Goal: Register for event/course

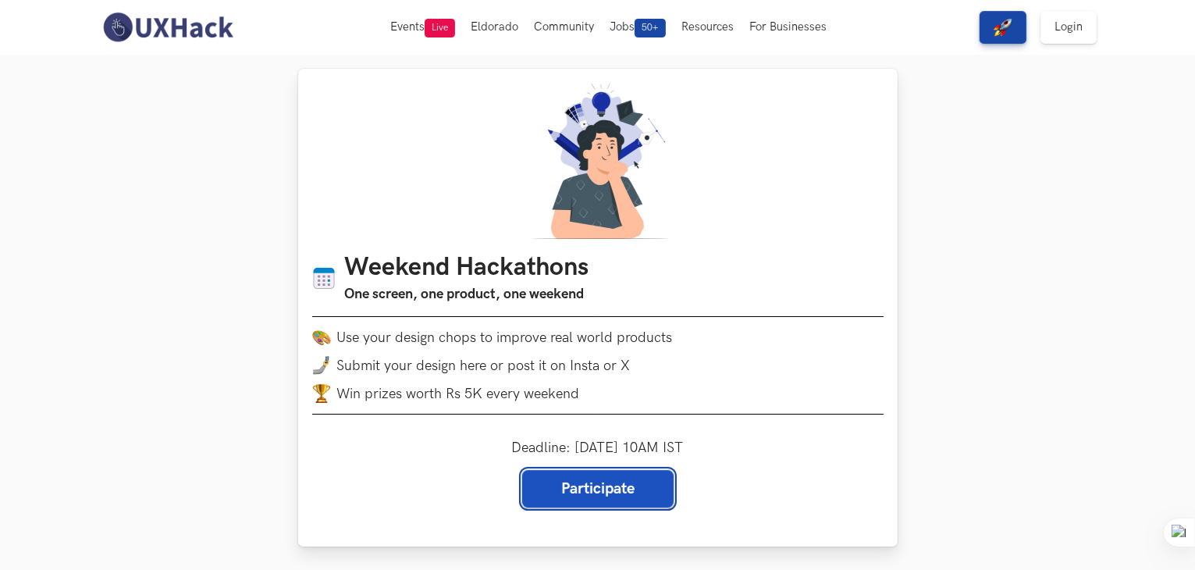
click at [603, 497] on link "Participate" at bounding box center [597, 488] width 151 height 37
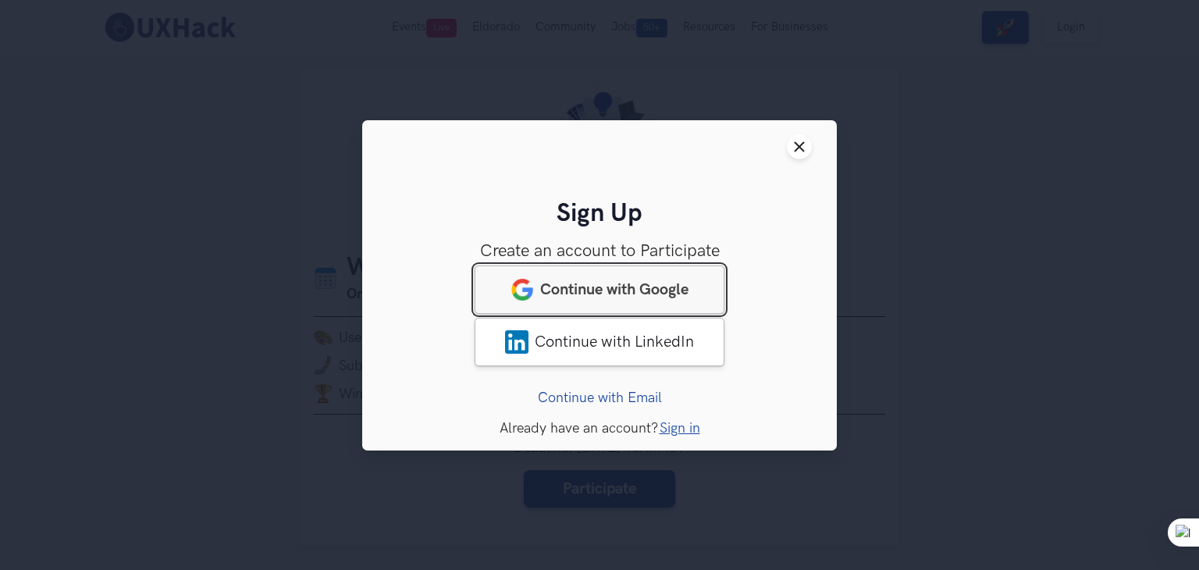
click at [578, 295] on span "Continue with Google" at bounding box center [614, 288] width 148 height 19
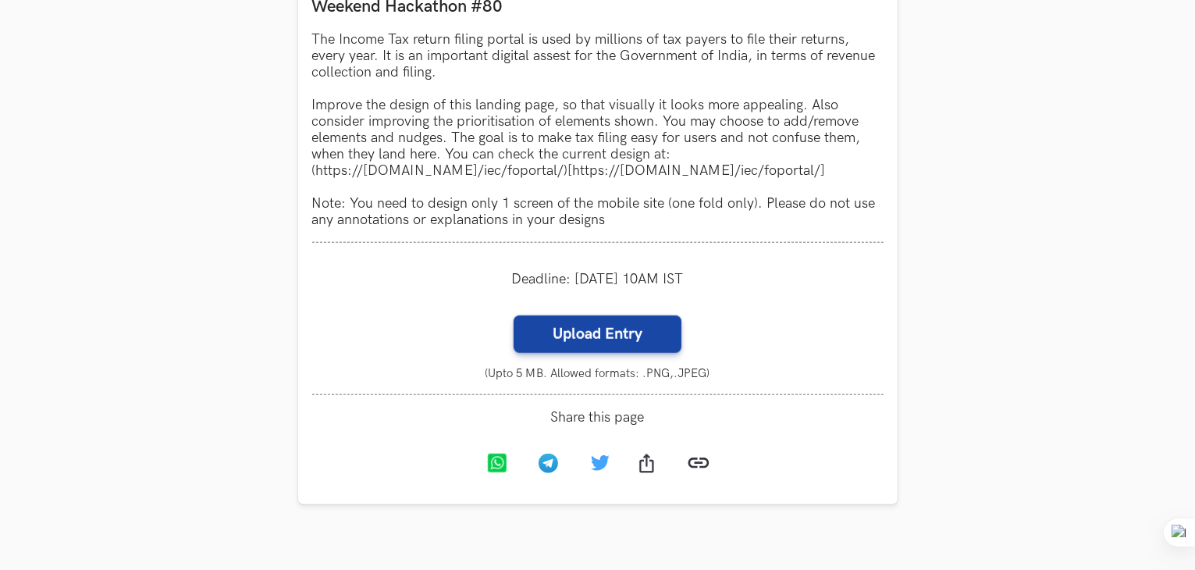
scroll to position [1495, 0]
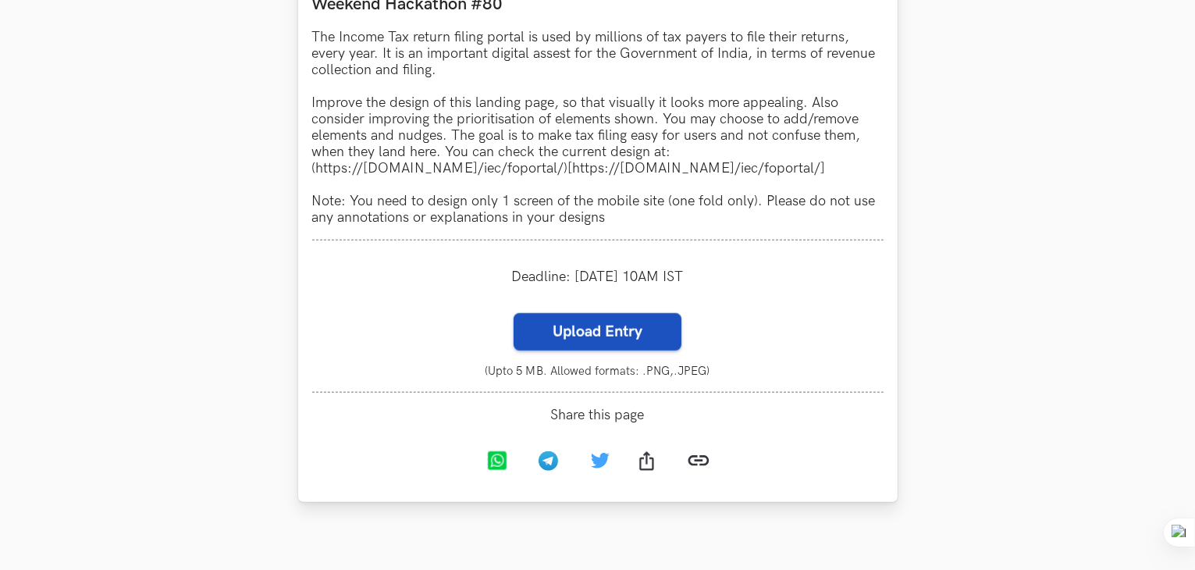
click at [604, 338] on label "Upload Entry" at bounding box center [598, 331] width 168 height 37
click at [514, 313] on input "Upload Entry" at bounding box center [513, 312] width 1 height 1
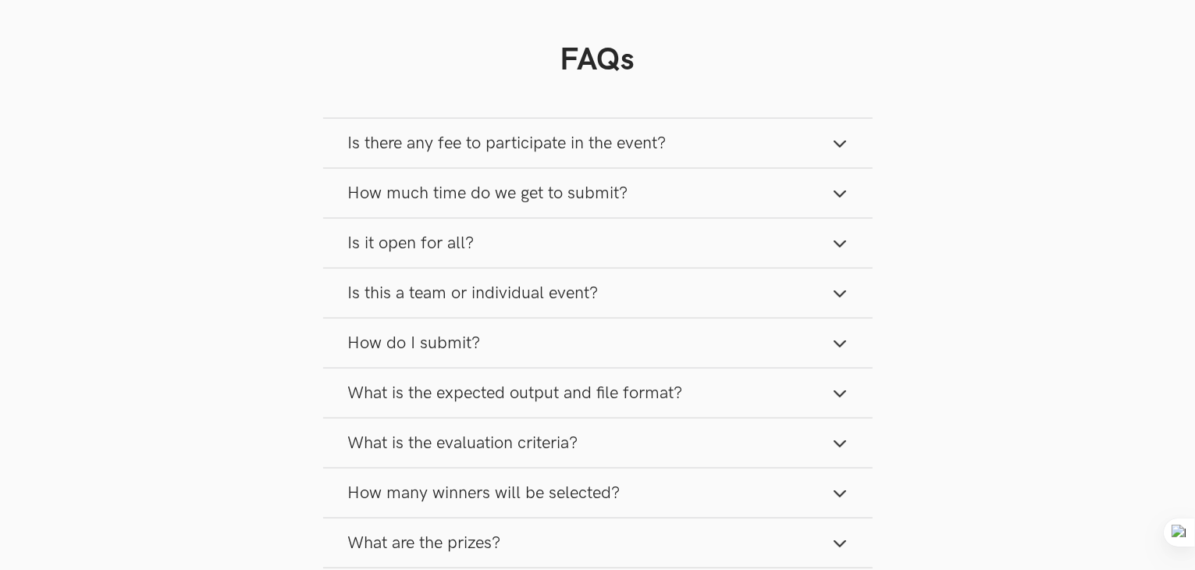
scroll to position [2017, 0]
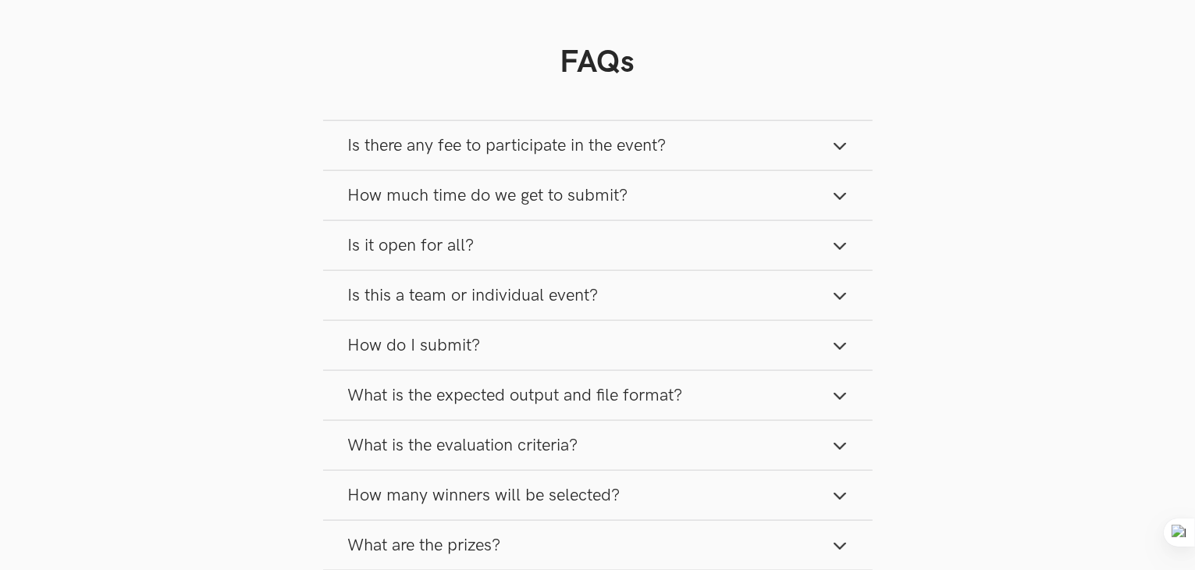
click at [654, 136] on button "Is there any fee to participate in the event?" at bounding box center [598, 145] width 550 height 49
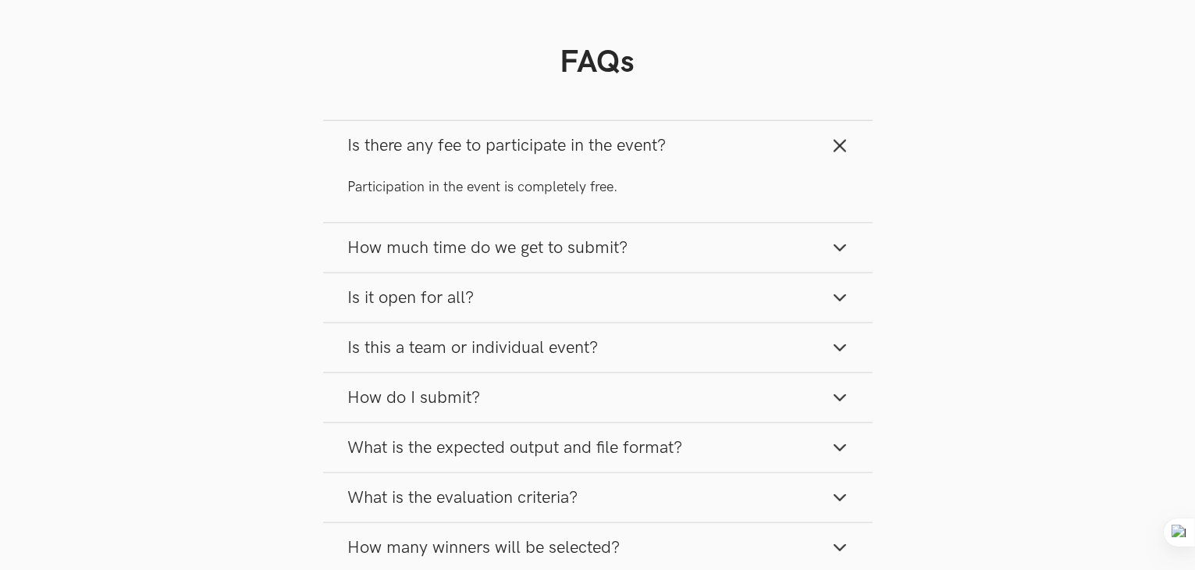
click at [654, 136] on button "Is there any fee to participate in the event?" at bounding box center [598, 145] width 550 height 49
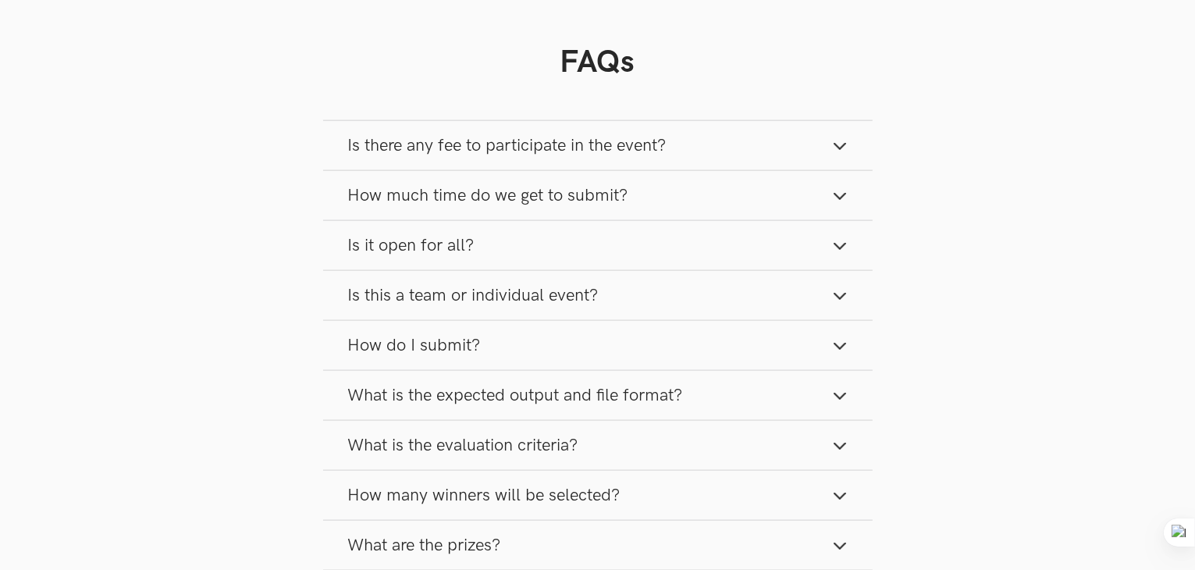
click at [628, 195] on button "How much time do we get to submit?" at bounding box center [598, 195] width 550 height 49
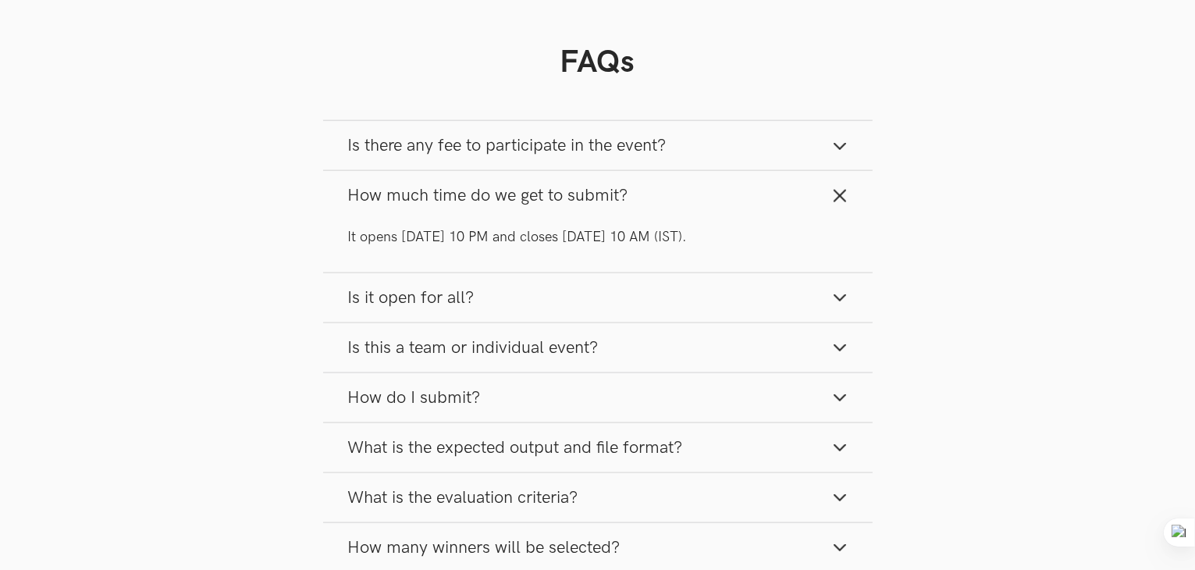
click at [628, 195] on button "How much time do we get to submit?" at bounding box center [598, 195] width 550 height 49
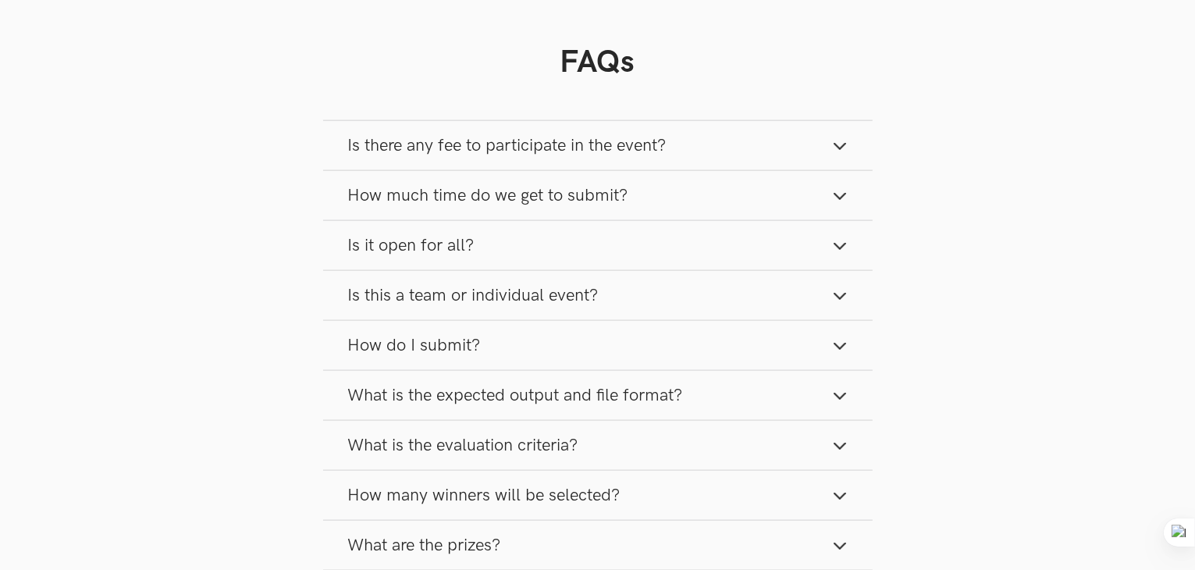
click at [587, 244] on button "Is it open for all?" at bounding box center [598, 245] width 550 height 49
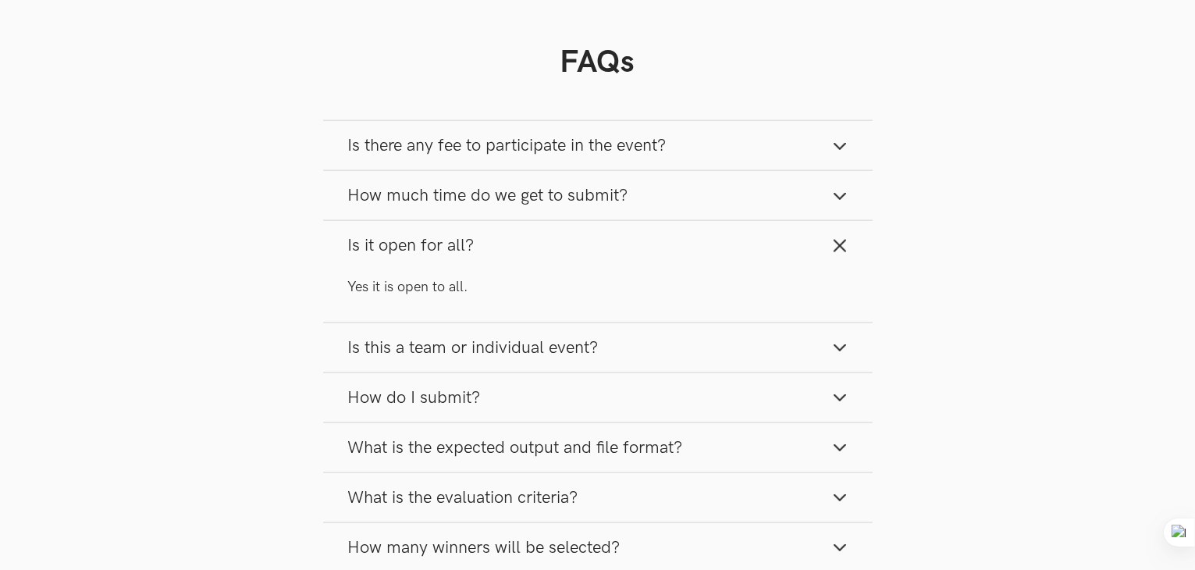
click at [587, 244] on button "Is it open for all?" at bounding box center [598, 245] width 550 height 49
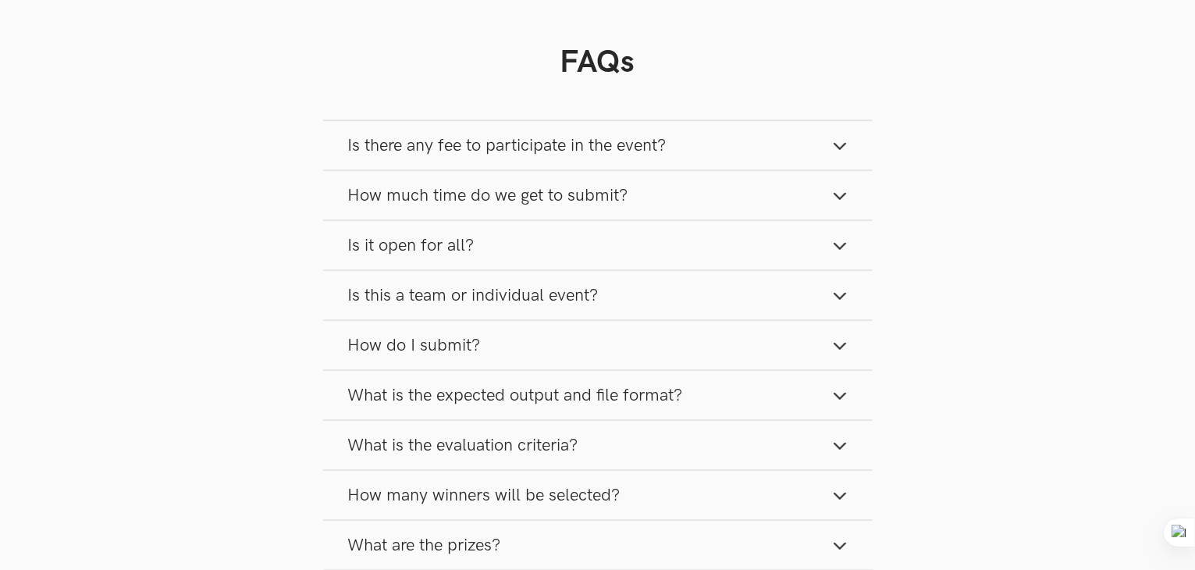
click at [586, 301] on span "Is this a team or individual event?" at bounding box center [473, 295] width 251 height 21
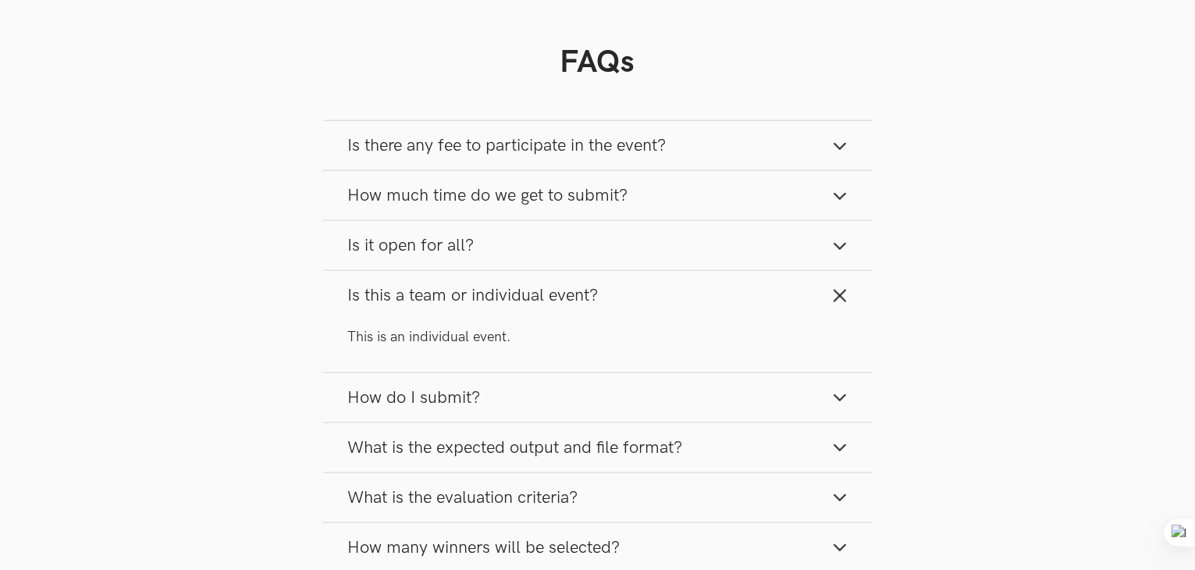
click at [586, 301] on span "Is this a team or individual event?" at bounding box center [473, 295] width 251 height 21
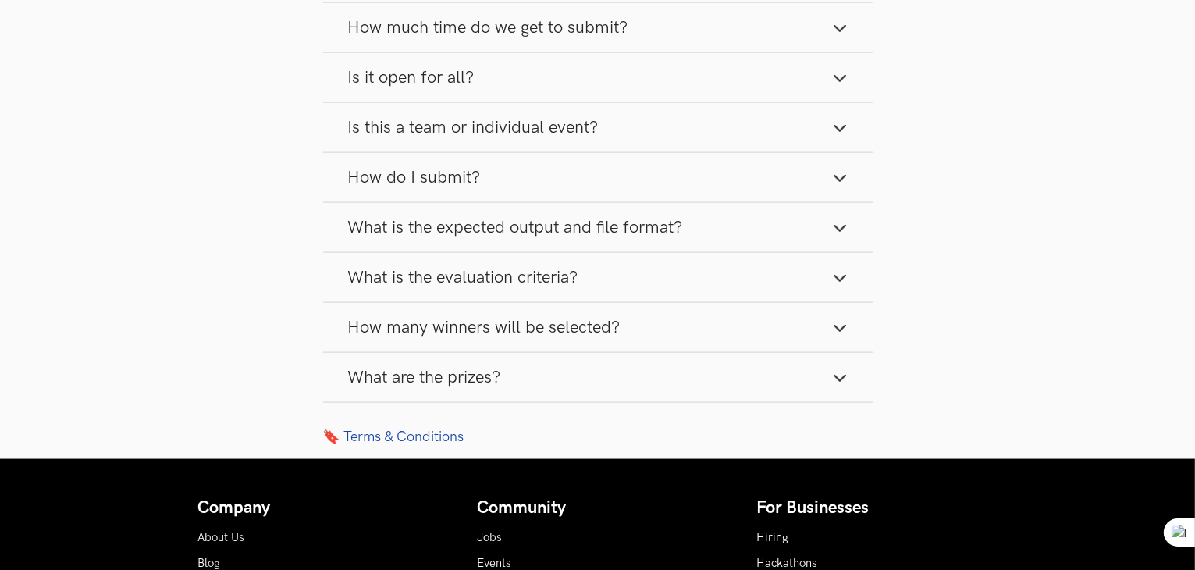
scroll to position [2190, 0]
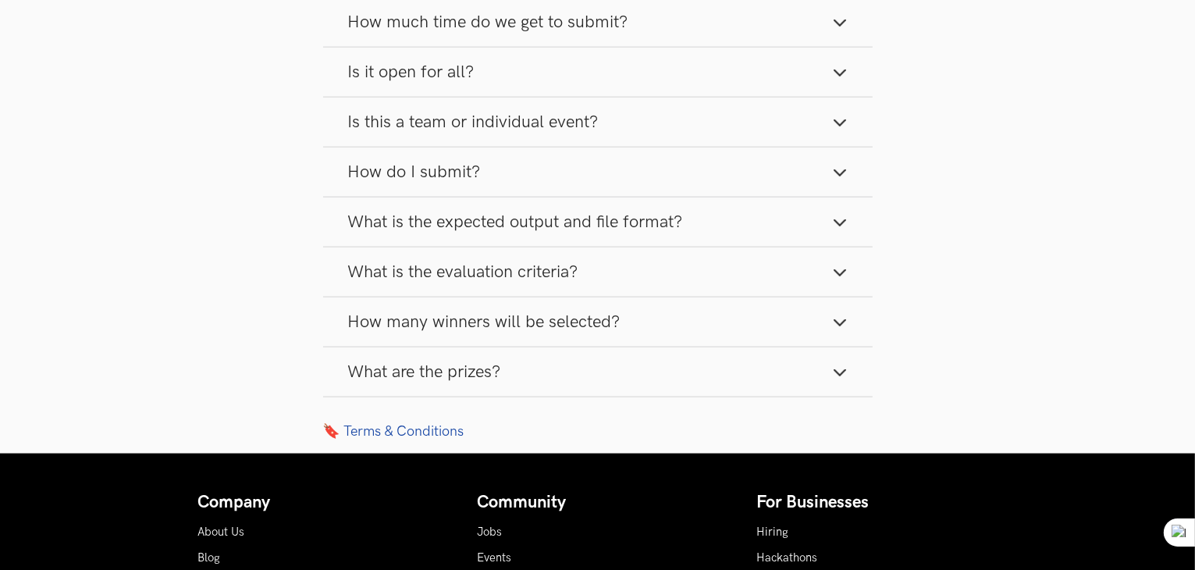
click at [577, 174] on button "How do I submit?" at bounding box center [598, 172] width 550 height 49
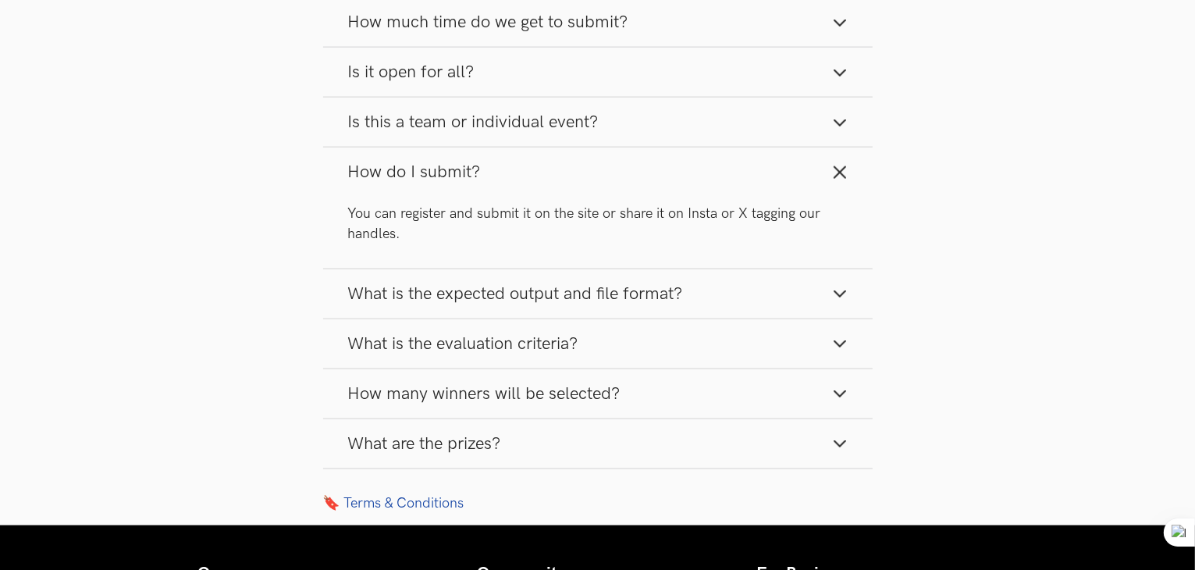
click at [568, 166] on button "How do I submit?" at bounding box center [598, 172] width 550 height 49
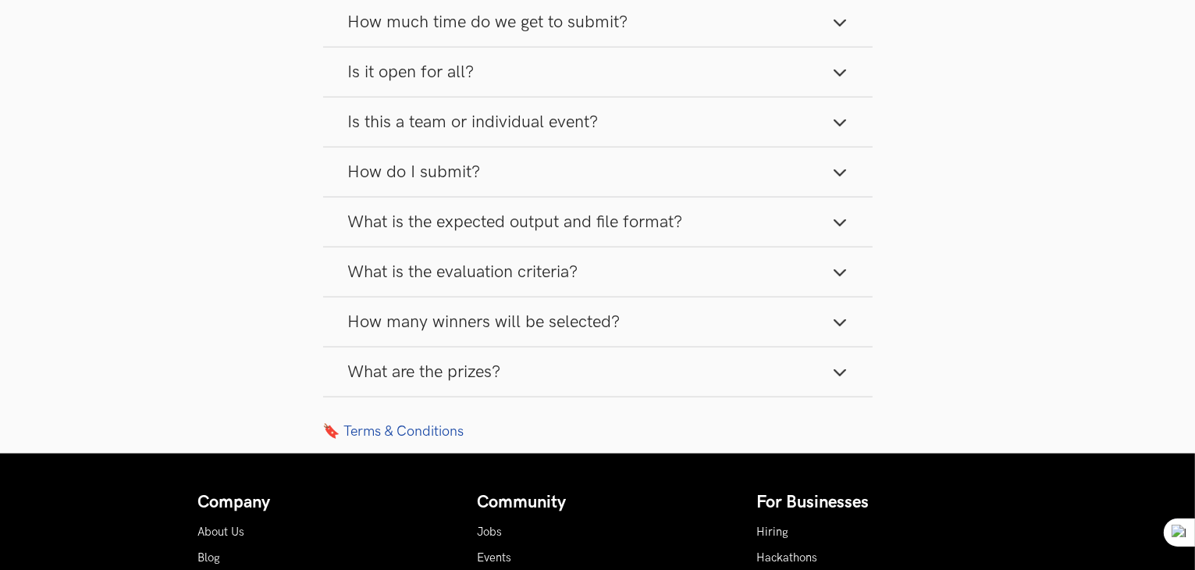
click at [555, 236] on button "What is the expected output and file format?" at bounding box center [598, 221] width 550 height 49
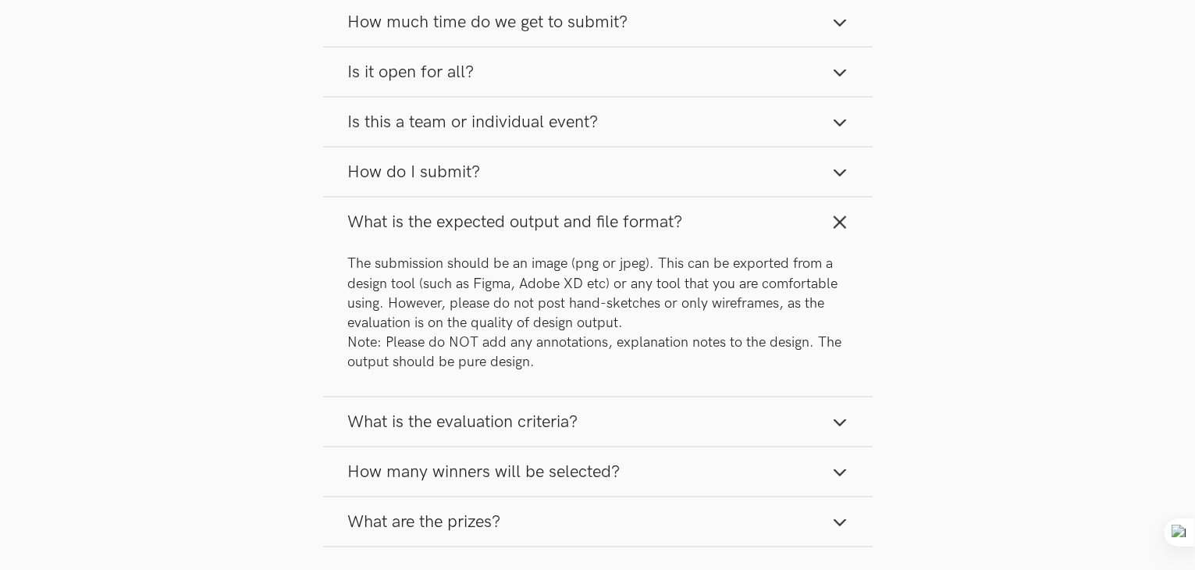
click at [712, 219] on button "What is the expected output and file format?" at bounding box center [598, 221] width 550 height 49
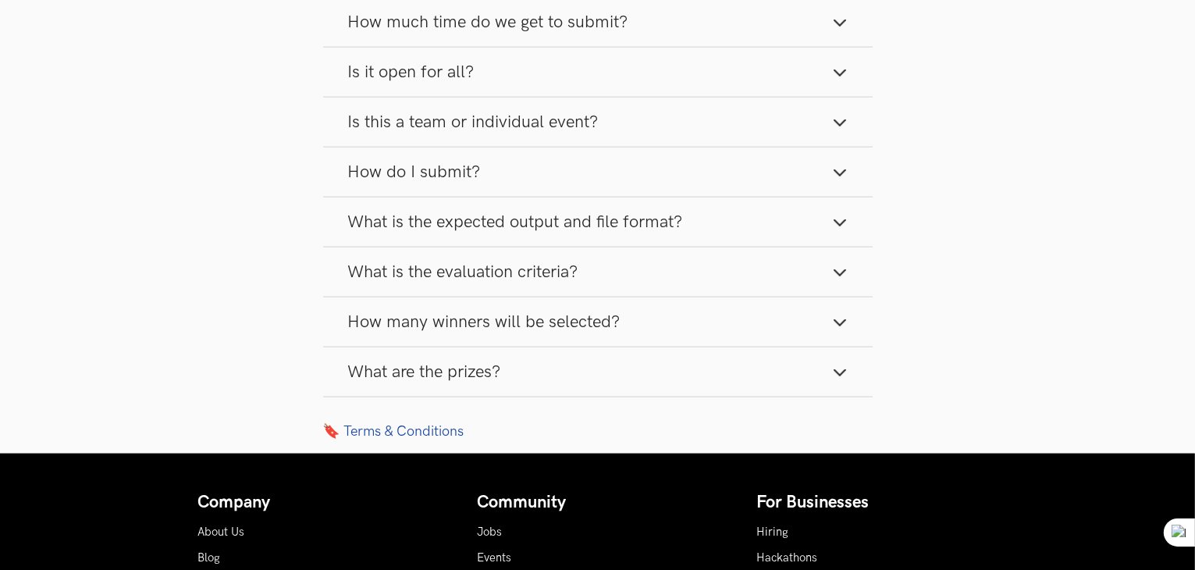
click at [685, 262] on button "What is the evaluation criteria?" at bounding box center [598, 271] width 550 height 49
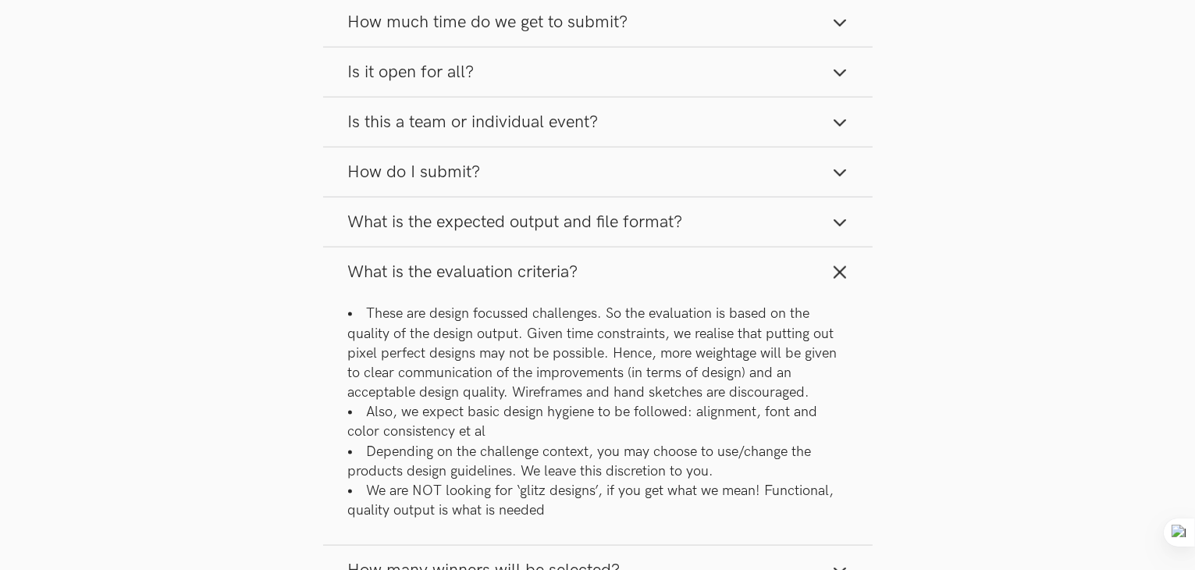
click at [668, 276] on button "What is the evaluation criteria?" at bounding box center [598, 271] width 550 height 49
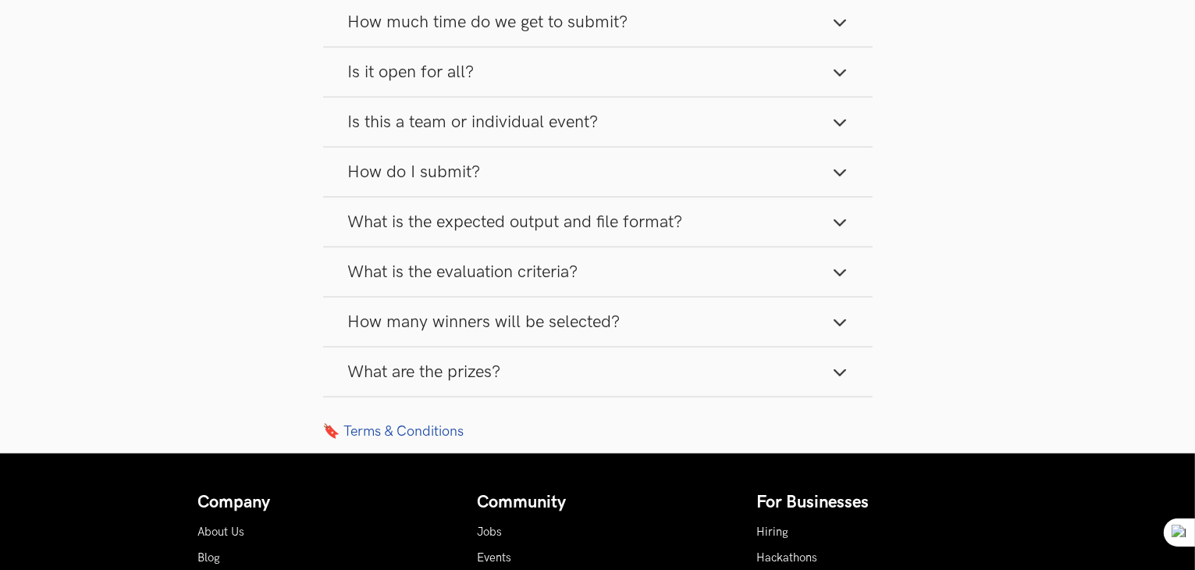
click at [668, 276] on button "What is the evaluation criteria?" at bounding box center [598, 271] width 550 height 49
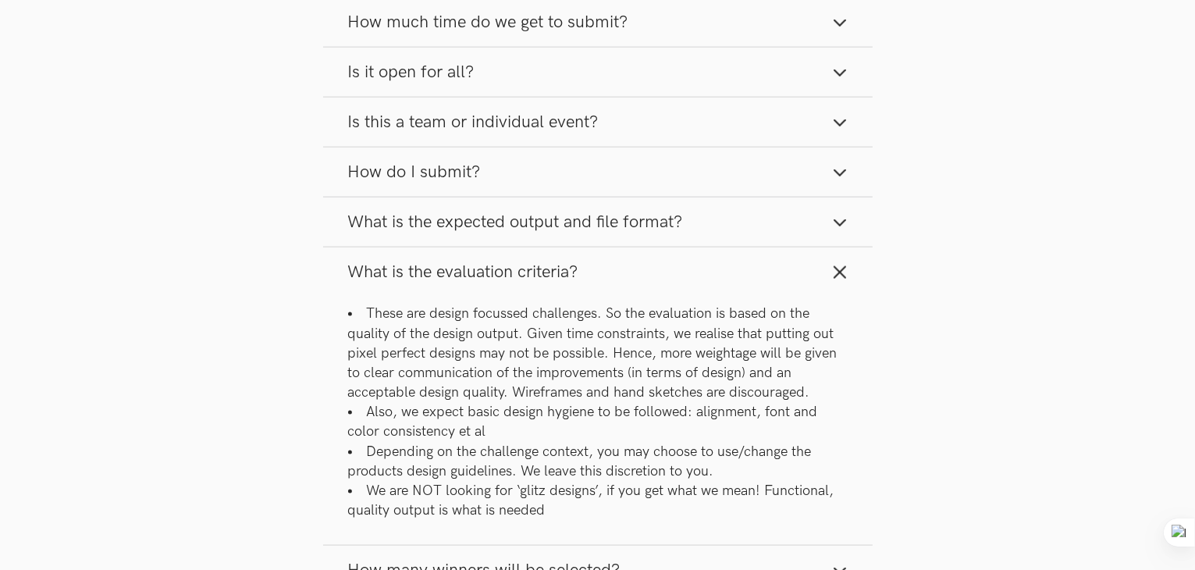
click at [668, 276] on button "What is the evaluation criteria?" at bounding box center [598, 271] width 550 height 49
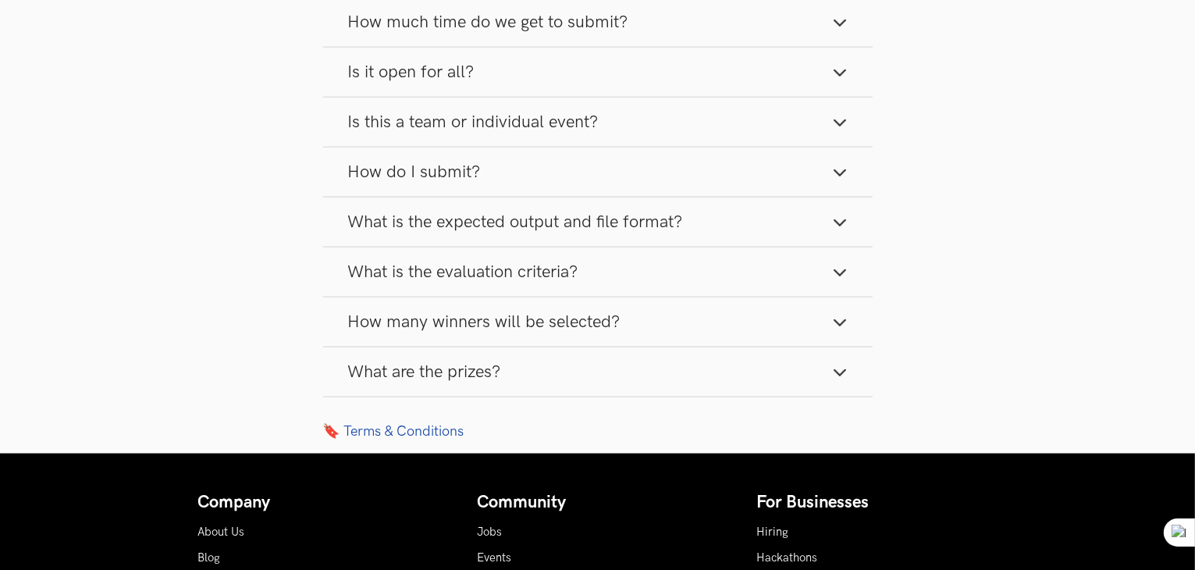
click at [635, 178] on button "How do I submit?" at bounding box center [598, 172] width 550 height 49
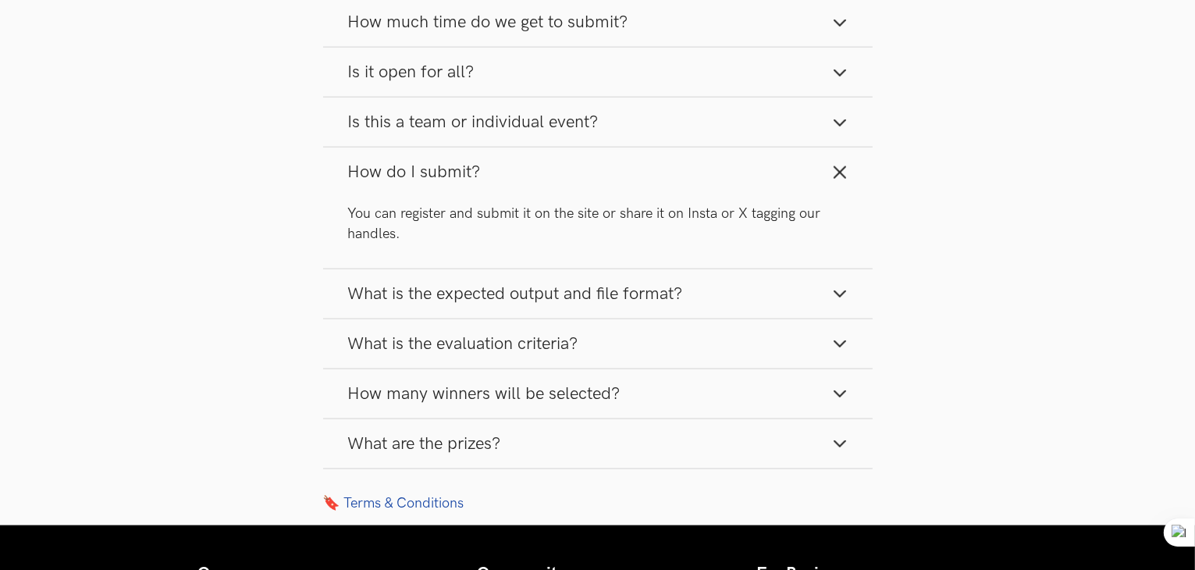
click at [635, 178] on button "How do I submit?" at bounding box center [598, 172] width 550 height 49
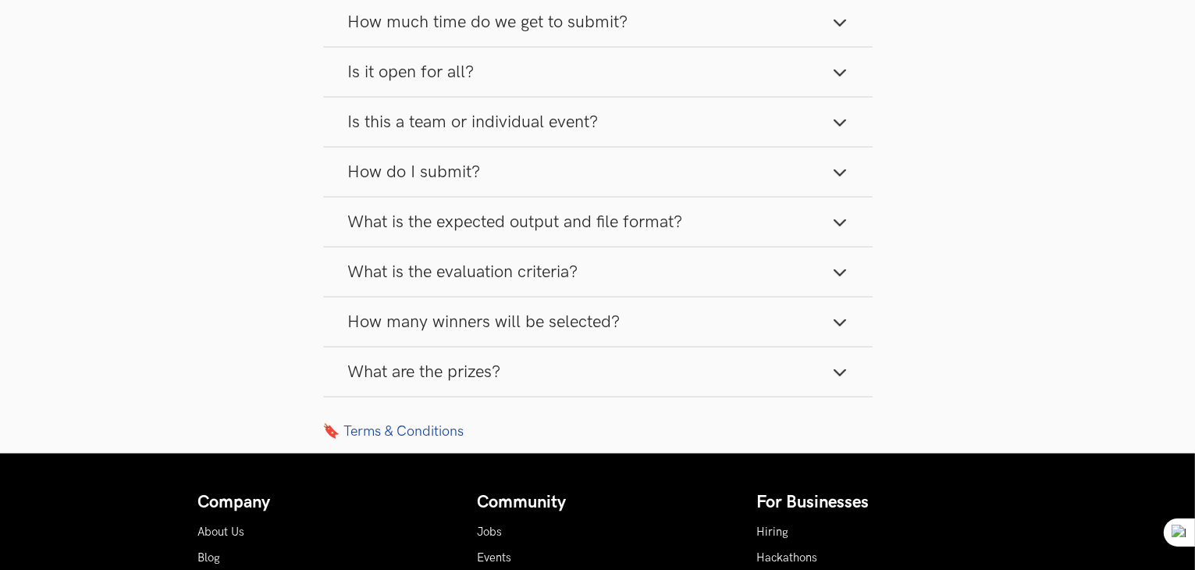
click at [635, 178] on button "How do I submit?" at bounding box center [598, 172] width 550 height 49
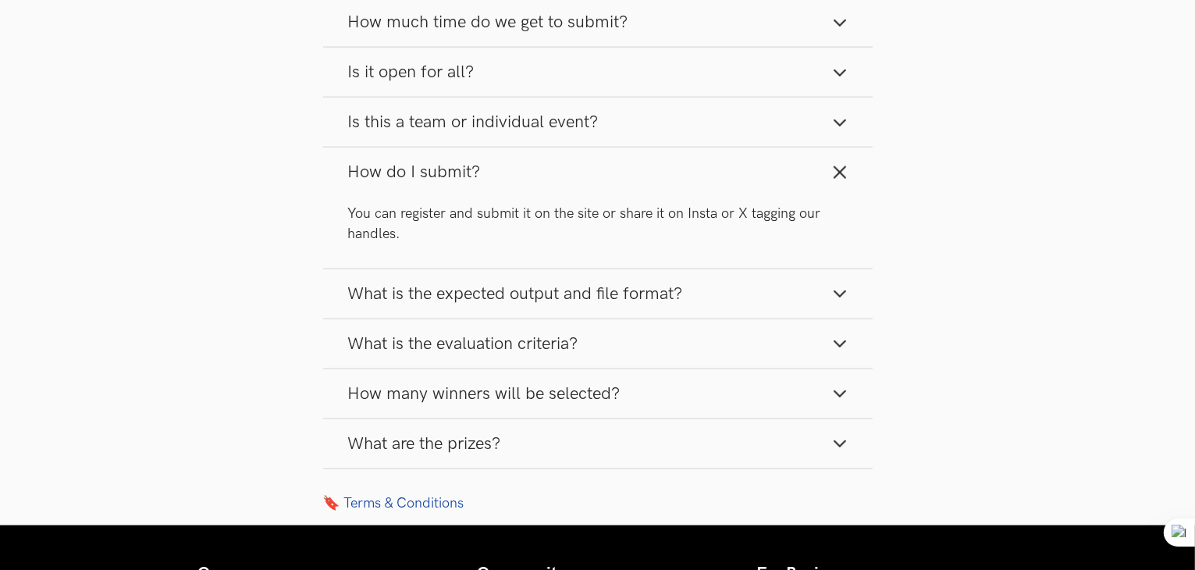
click at [635, 178] on button "How do I submit?" at bounding box center [598, 172] width 550 height 49
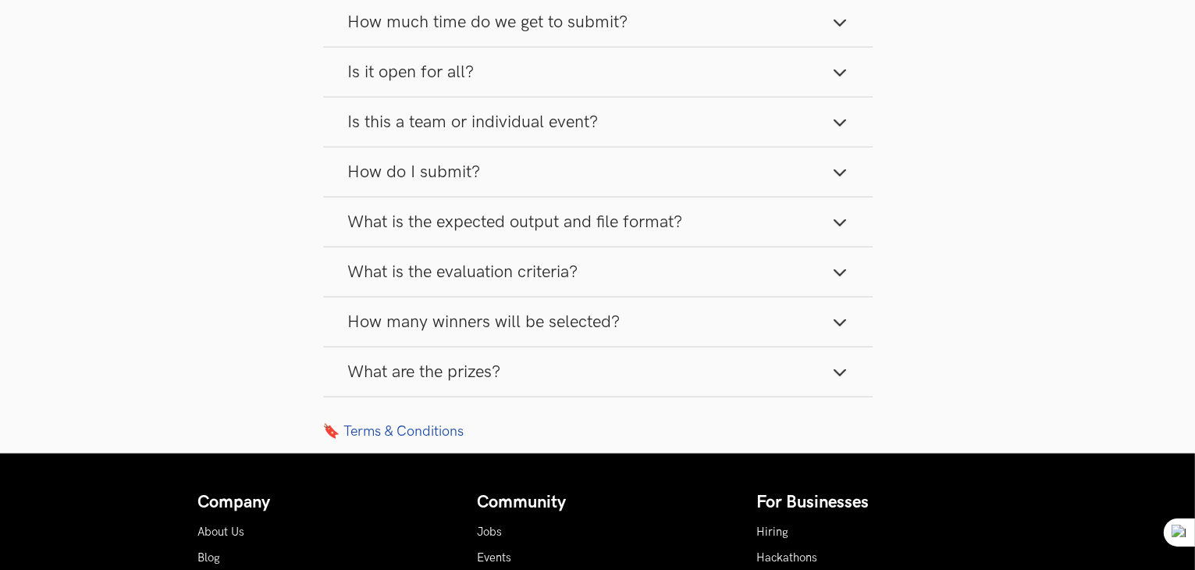
click at [632, 226] on span "What is the expected output and file format?" at bounding box center [515, 222] width 335 height 21
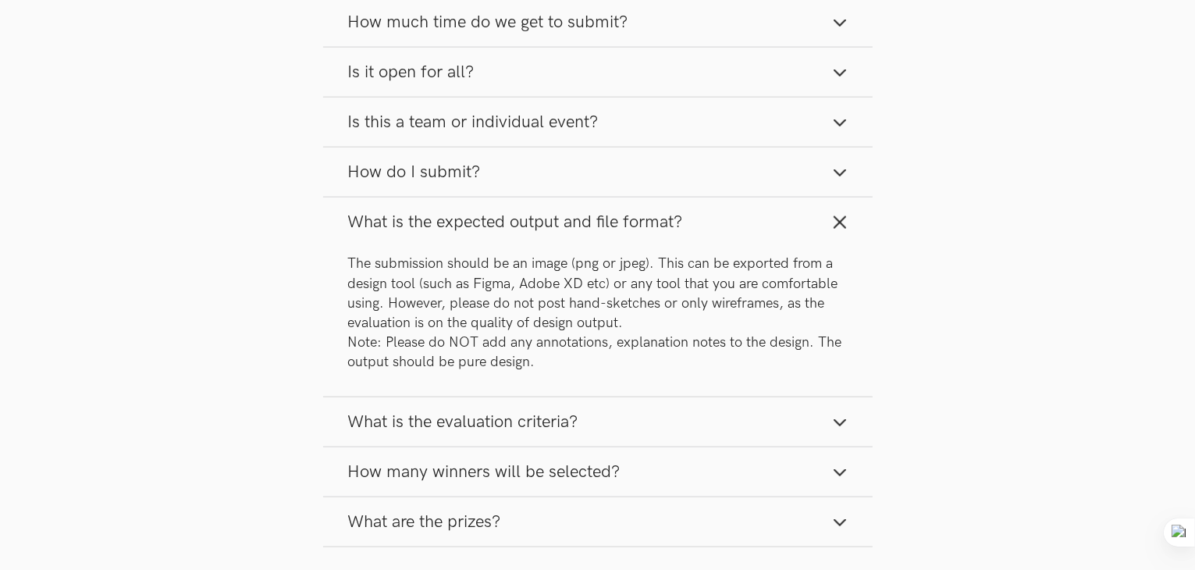
click at [632, 226] on span "What is the expected output and file format?" at bounding box center [515, 222] width 335 height 21
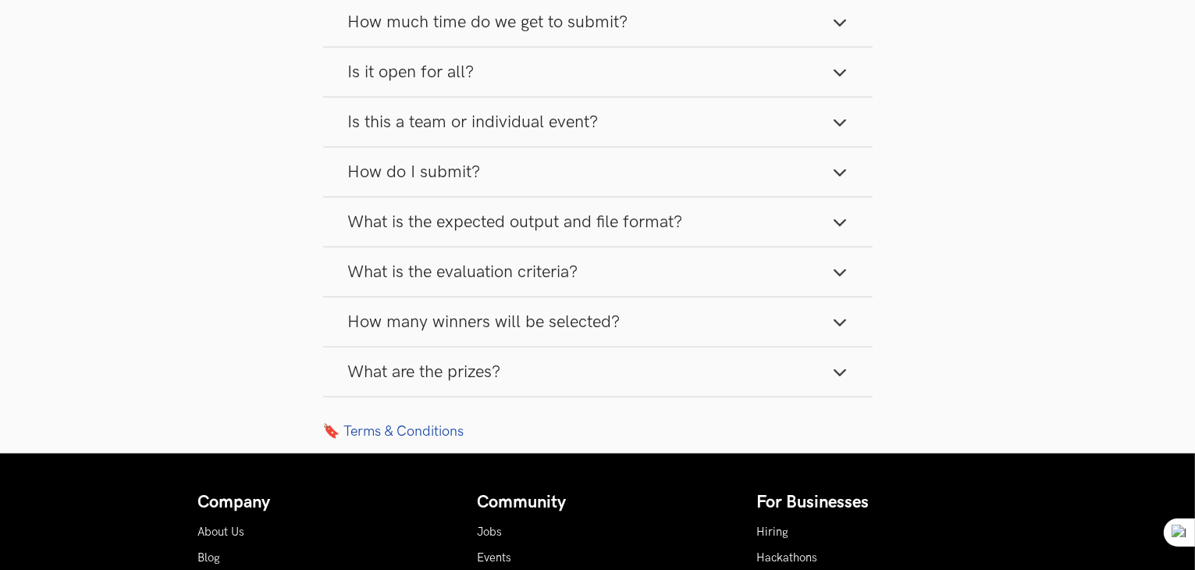
click at [642, 316] on button "How many winners will be selected?" at bounding box center [598, 321] width 550 height 49
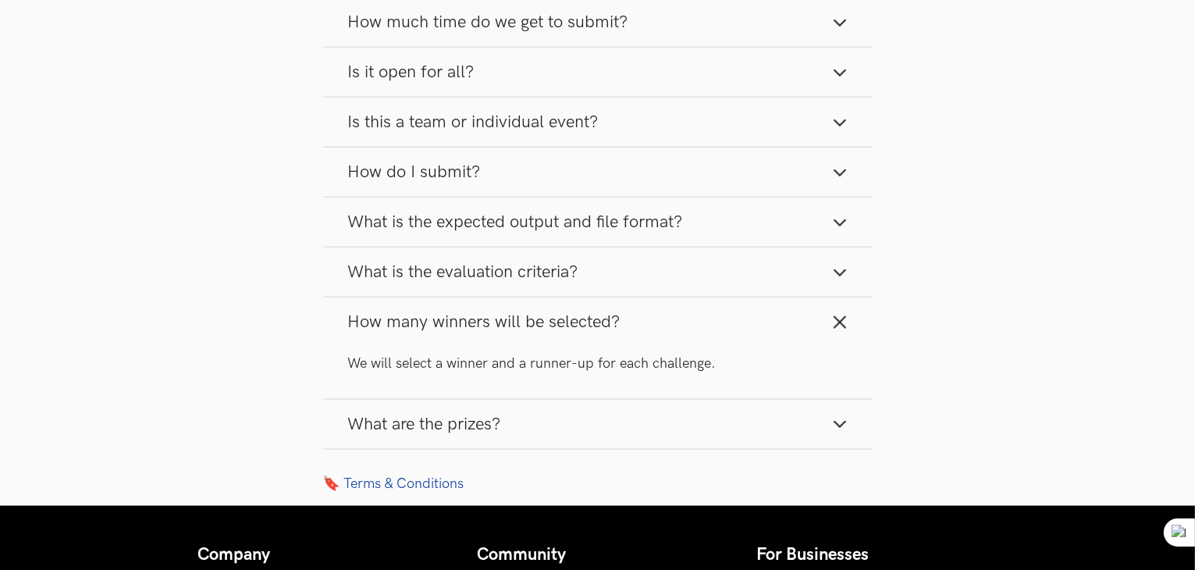
click at [642, 316] on button "How many winners will be selected?" at bounding box center [598, 321] width 550 height 49
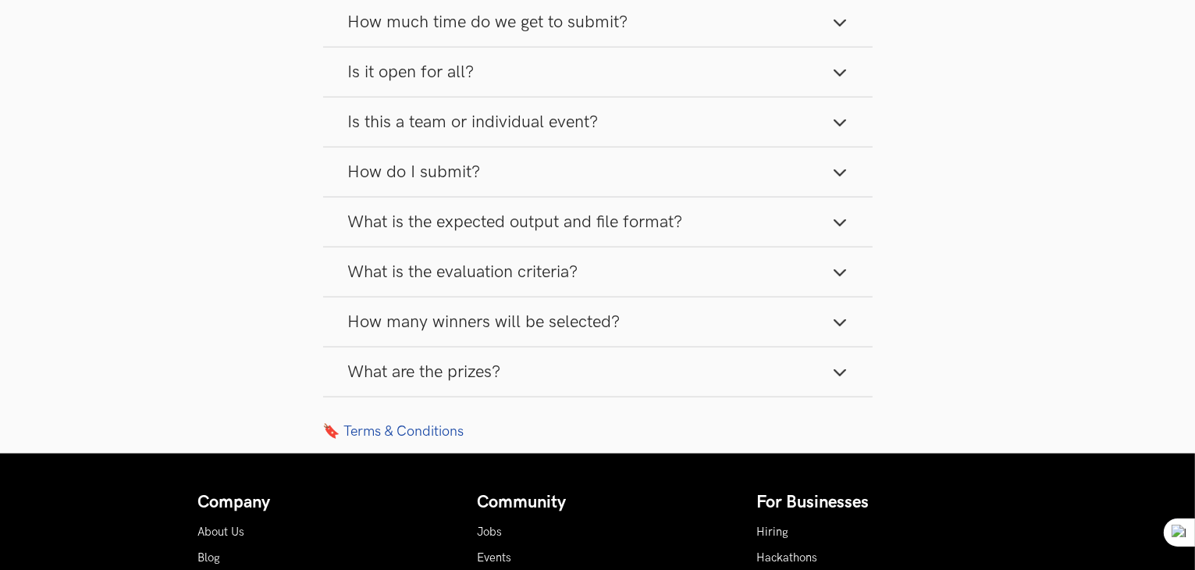
click at [621, 361] on button "What are the prizes?" at bounding box center [598, 371] width 550 height 49
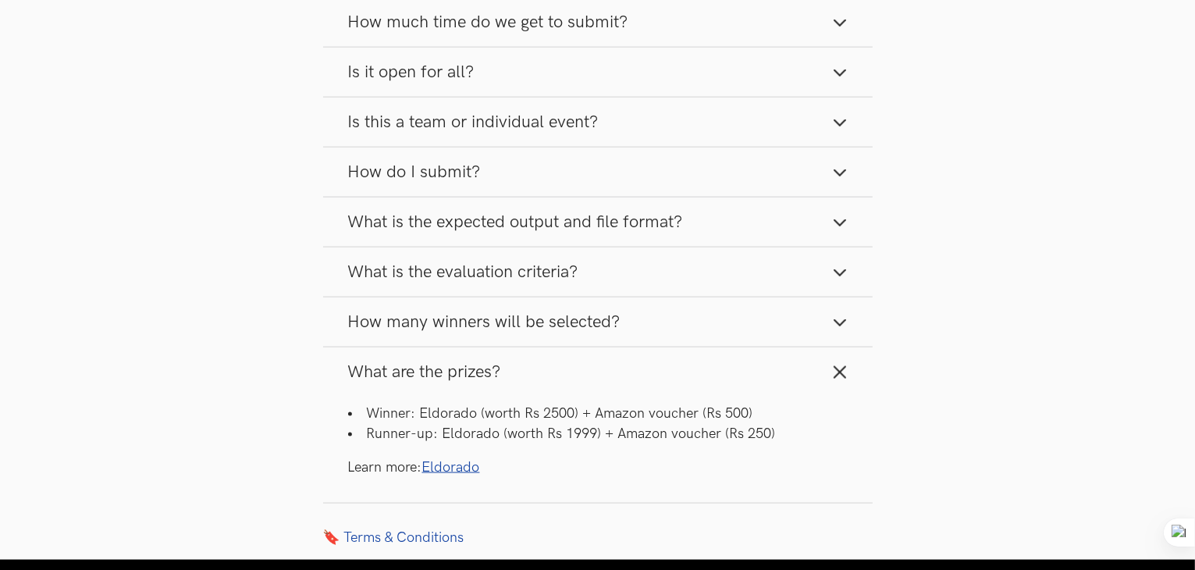
click at [621, 361] on button "What are the prizes?" at bounding box center [598, 371] width 550 height 49
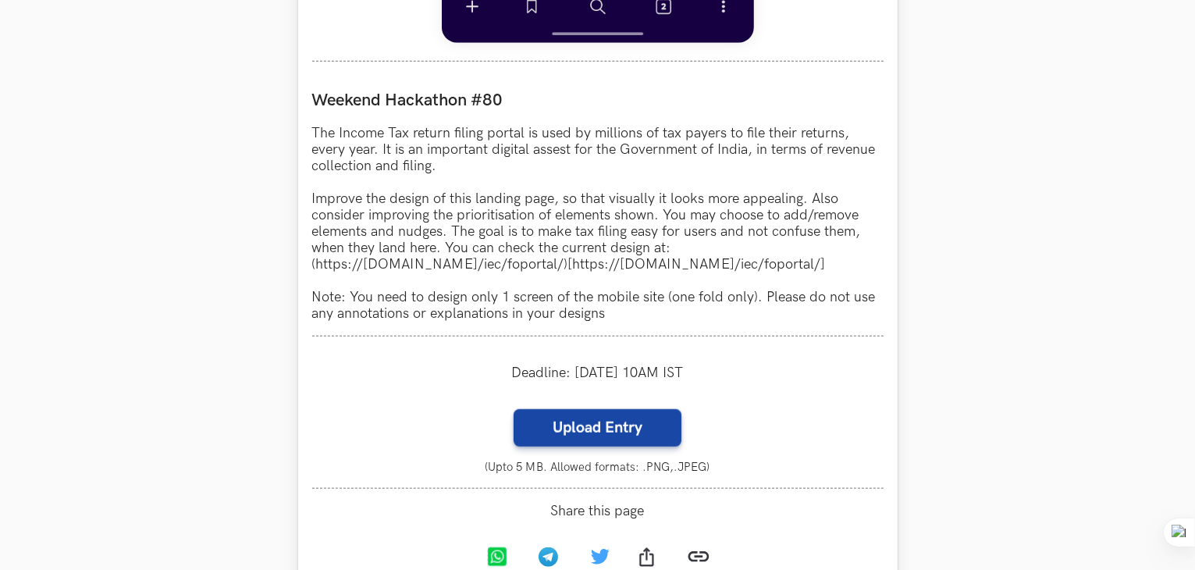
scroll to position [1399, 0]
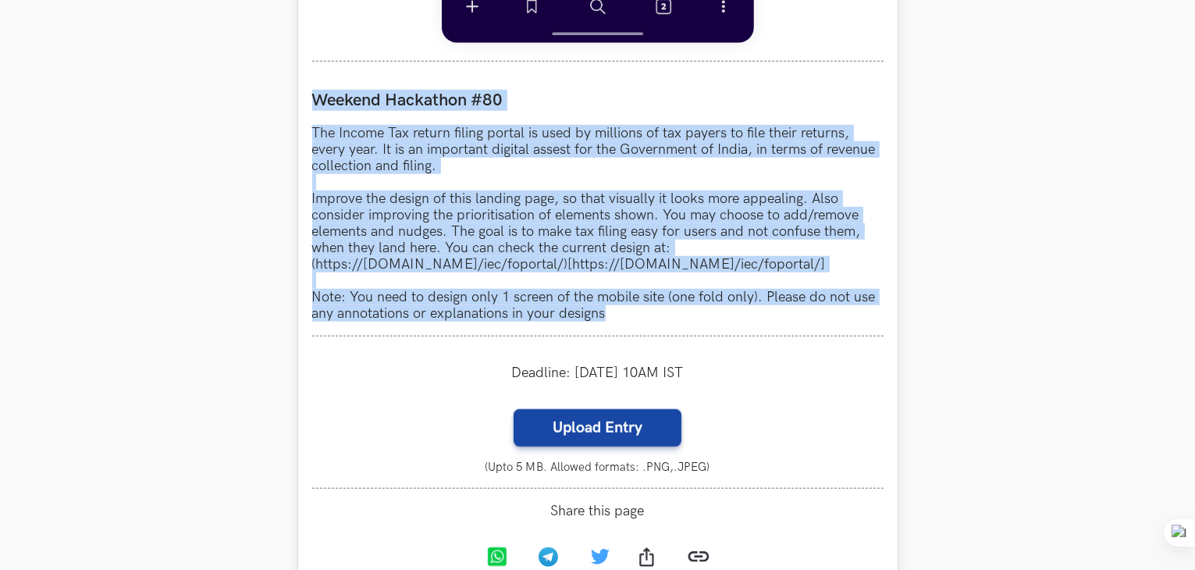
drag, startPoint x: 656, startPoint y: 325, endPoint x: 315, endPoint y: 105, distance: 405.7
click at [315, 105] on div "Weekend Hackathon #80 The Income Tax return filing portal is used by millions o…" at bounding box center [597, 206] width 571 height 261
copy div "Weekend Hackathon #80 The Income Tax return filing portal is used by millions o…"
click at [709, 250] on p "The Income Tax return filing portal is used by millions of tax payers to file t…" at bounding box center [597, 223] width 571 height 197
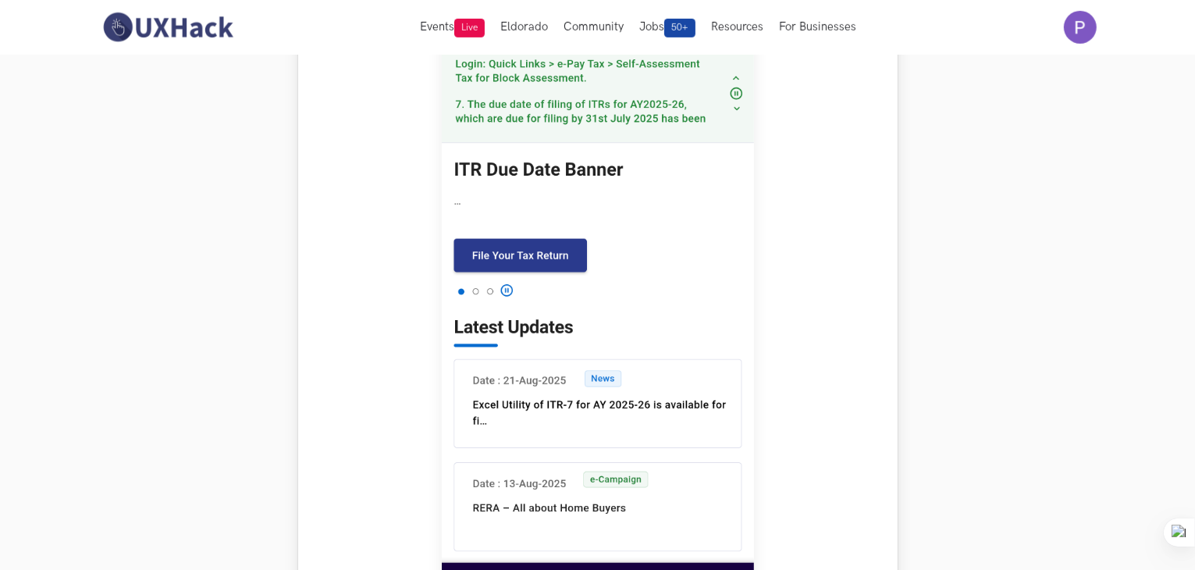
scroll to position [823, 0]
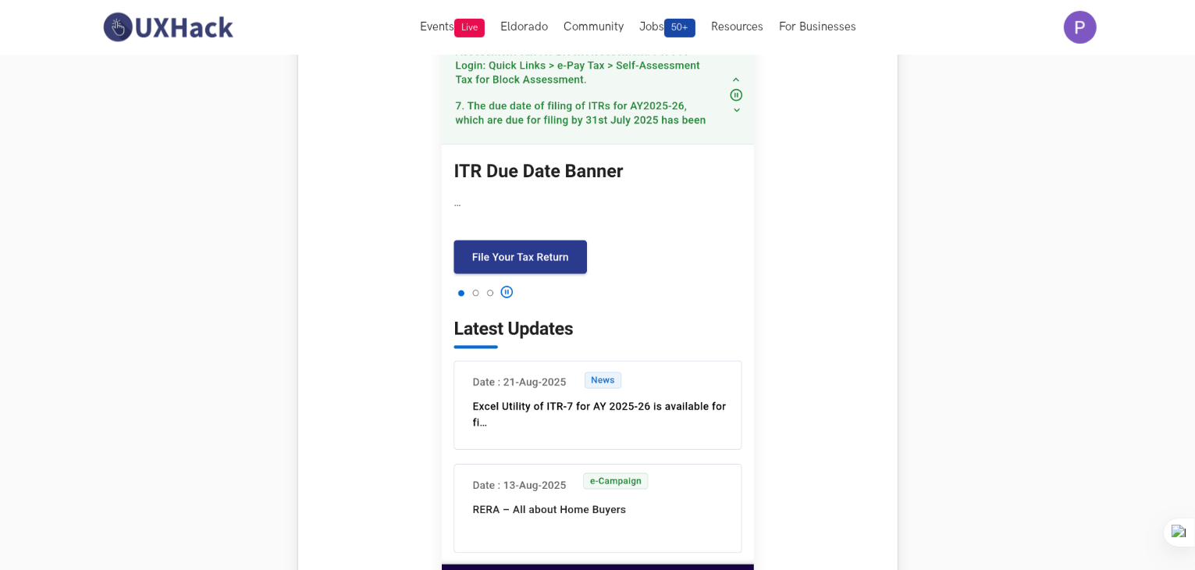
click at [617, 233] on img at bounding box center [598, 272] width 312 height 694
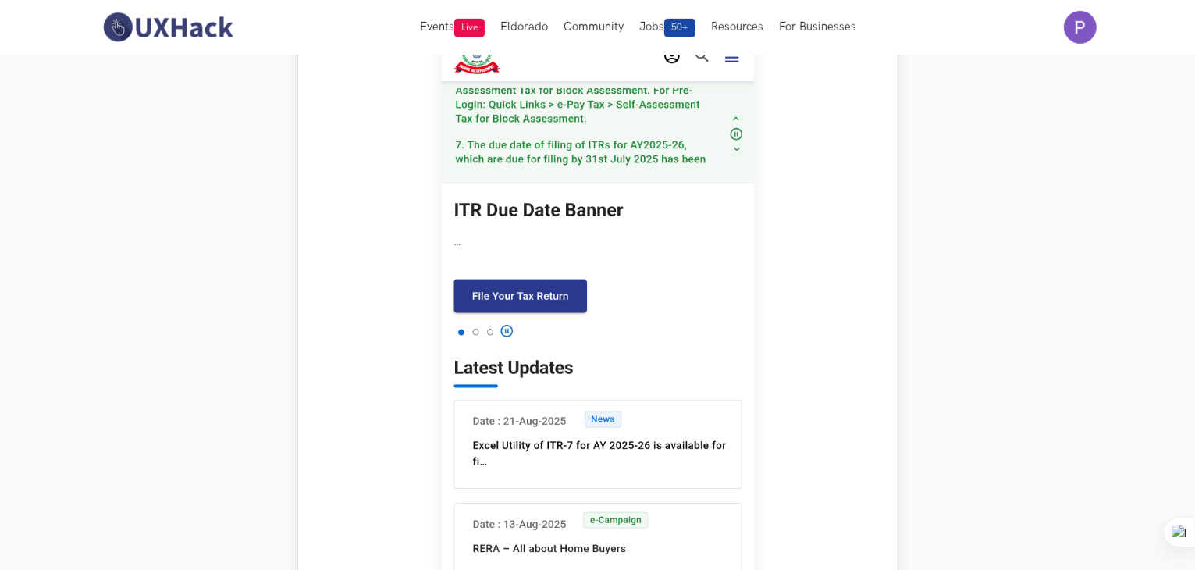
scroll to position [783, 0]
